Goal: Find specific page/section: Find specific page/section

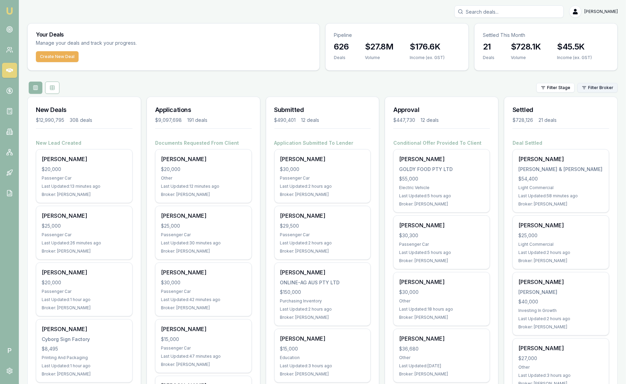
click at [604, 88] on html "Emu Broker P [PERSON_NAME] Toggle Menu Your Deals Manage your deals and track y…" at bounding box center [313, 192] width 626 height 384
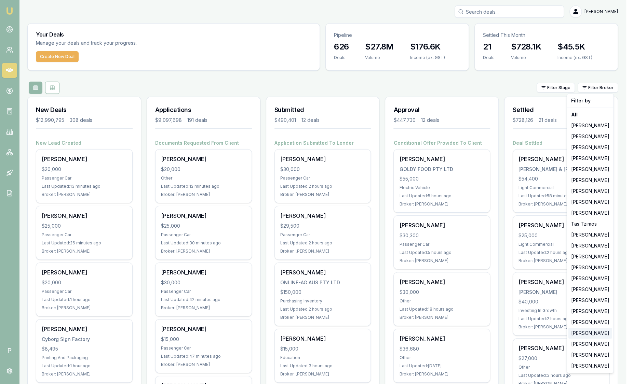
click at [581, 336] on div "[PERSON_NAME]" at bounding box center [590, 333] width 44 height 11
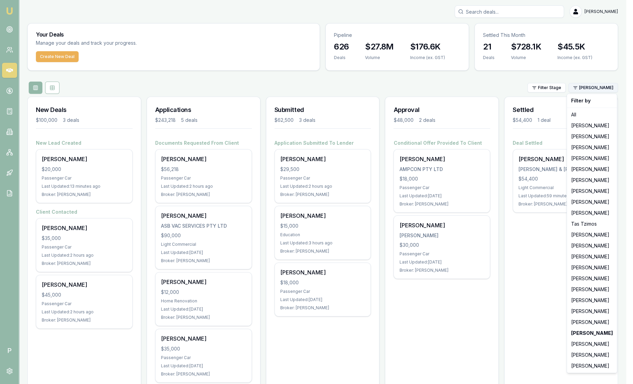
click at [588, 87] on html "Emu Broker P [PERSON_NAME] Toggle Menu Your Deals Manage your deals and track y…" at bounding box center [316, 192] width 633 height 384
click at [595, 344] on div "[PERSON_NAME]" at bounding box center [591, 344] width 47 height 11
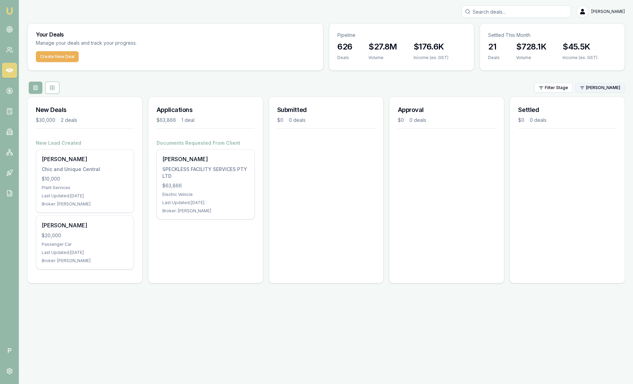
click at [594, 92] on div "Filter Stage [PERSON_NAME]" at bounding box center [325, 88] width 597 height 12
click at [592, 89] on html "Emu Broker P [PERSON_NAME] Toggle Menu Your Deals Manage your deals and track y…" at bounding box center [316, 192] width 633 height 384
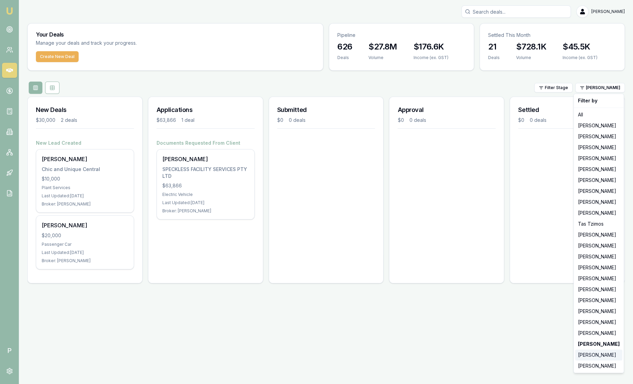
click at [587, 353] on div "[PERSON_NAME]" at bounding box center [598, 355] width 47 height 11
